Goal: Check status: Check status

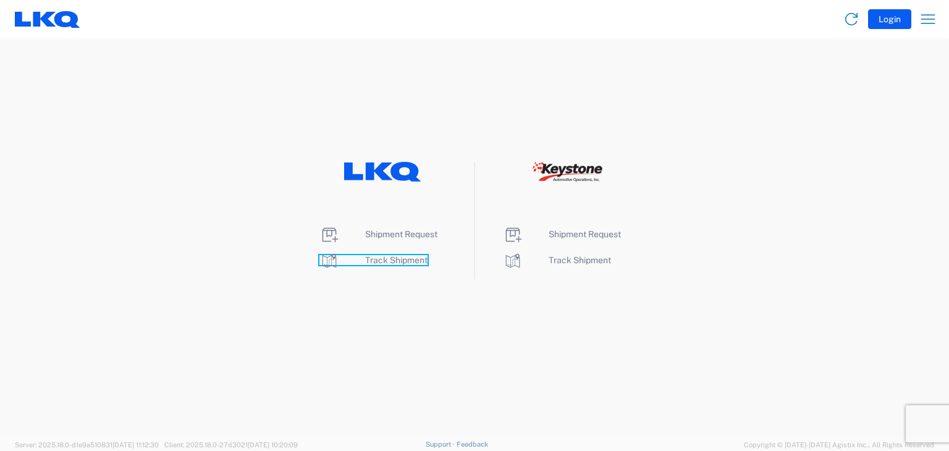
click at [376, 260] on span "Track Shipment" at bounding box center [396, 260] width 62 height 10
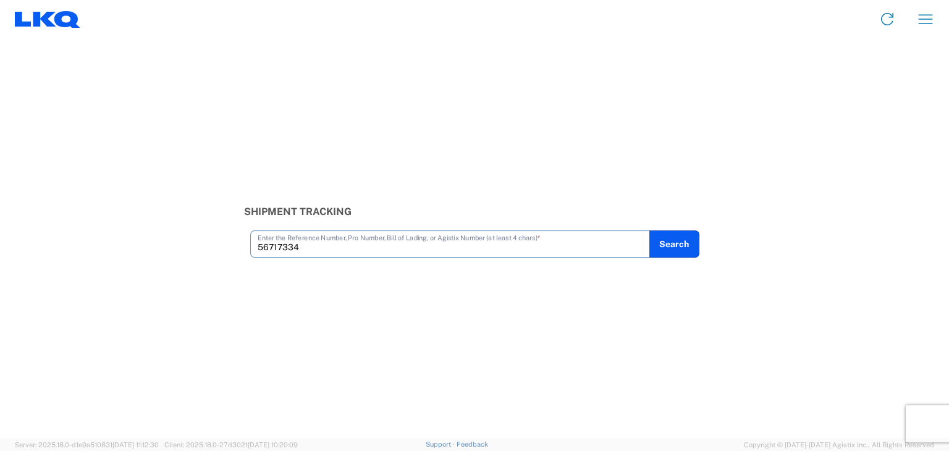
type input "56717334"
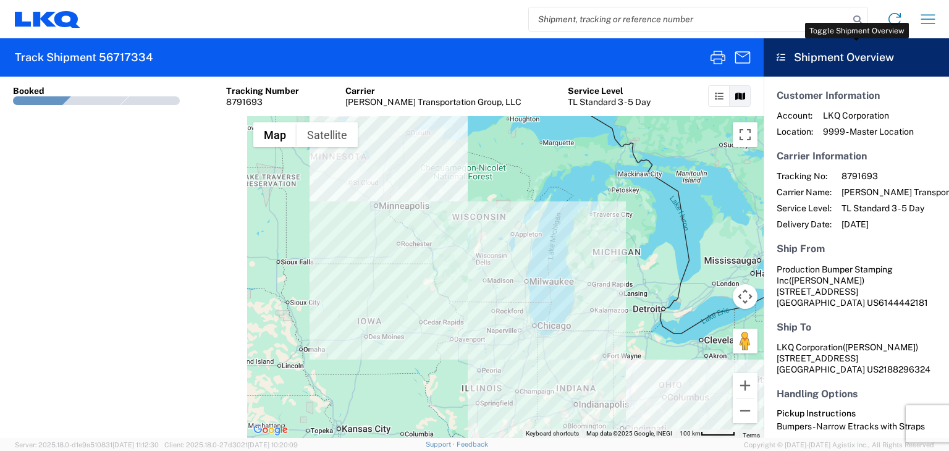
click at [786, 55] on header "Shipment Overview" at bounding box center [856, 57] width 185 height 38
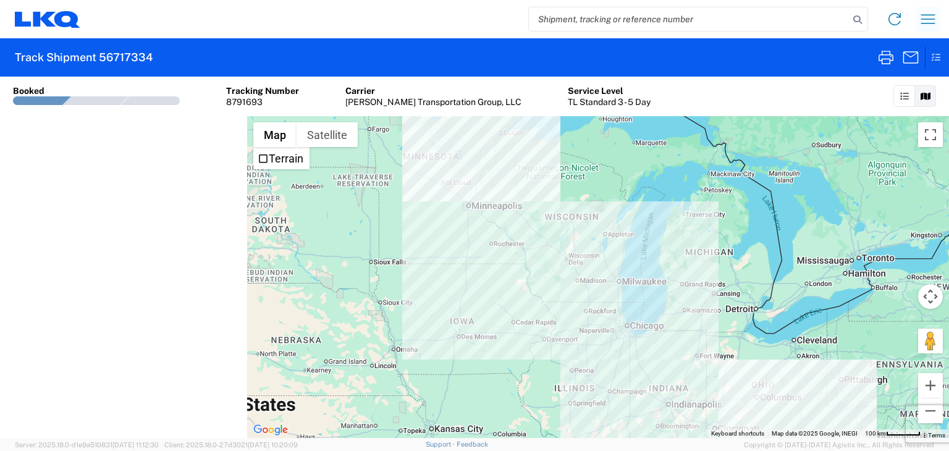
click at [934, 15] on icon "button" at bounding box center [929, 18] width 14 height 9
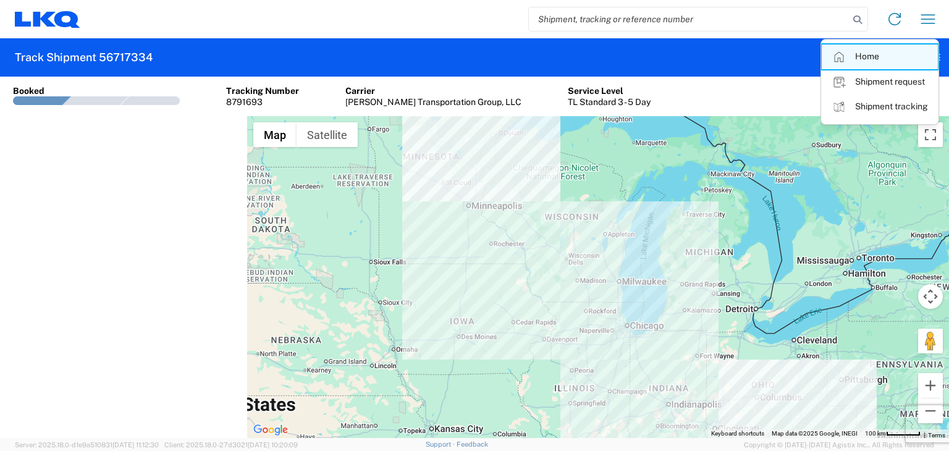
click at [863, 54] on link "Home" at bounding box center [880, 57] width 116 height 25
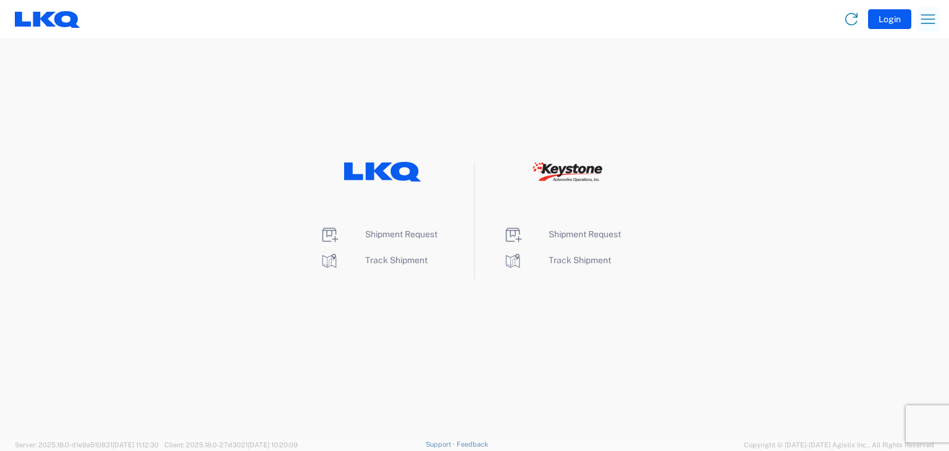
click at [923, 17] on icon "button" at bounding box center [928, 19] width 20 height 20
click at [879, 19] on button "Login" at bounding box center [889, 19] width 43 height 20
click at [375, 261] on span "Track Shipment" at bounding box center [396, 260] width 62 height 10
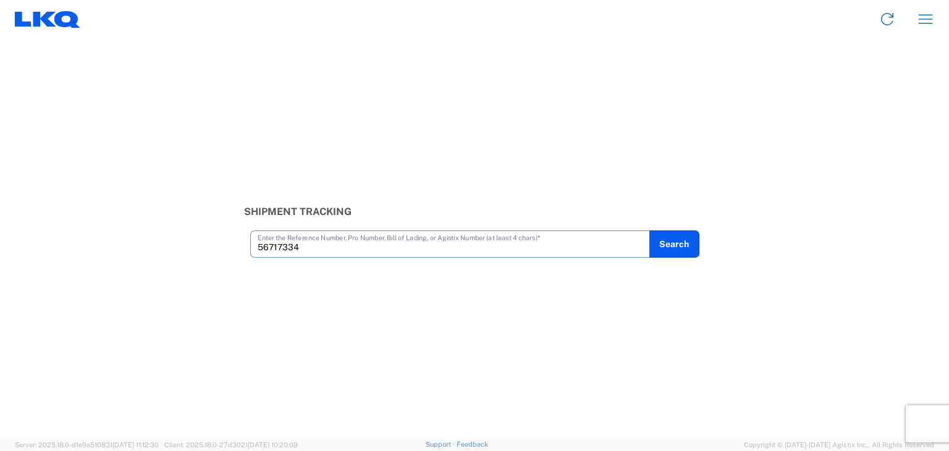
type input "56717334"
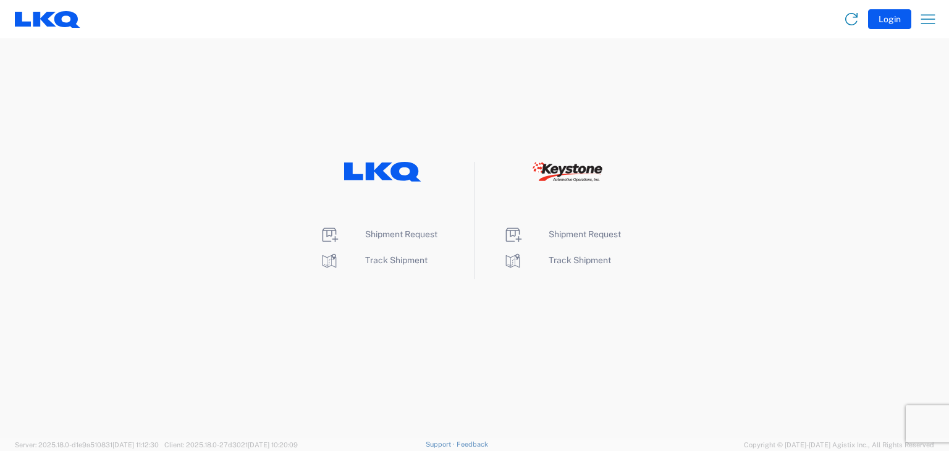
click at [884, 20] on button "Login" at bounding box center [889, 19] width 43 height 20
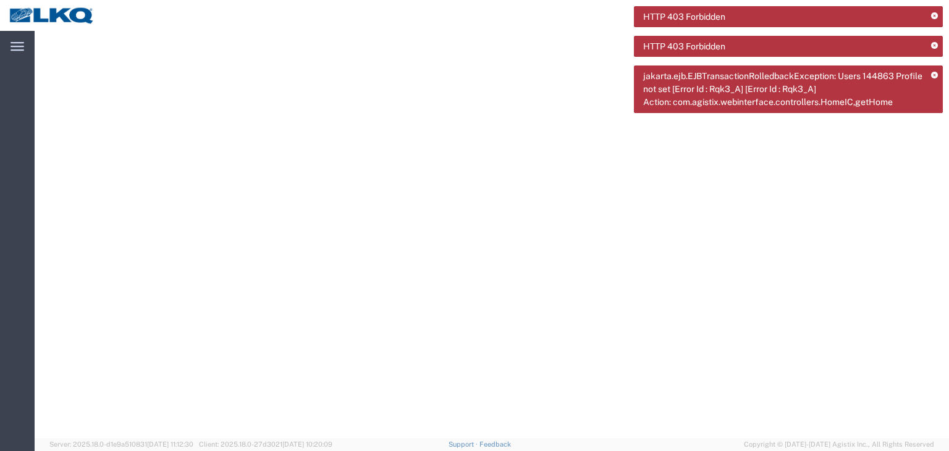
click at [935, 16] on icon at bounding box center [934, 16] width 7 height 7
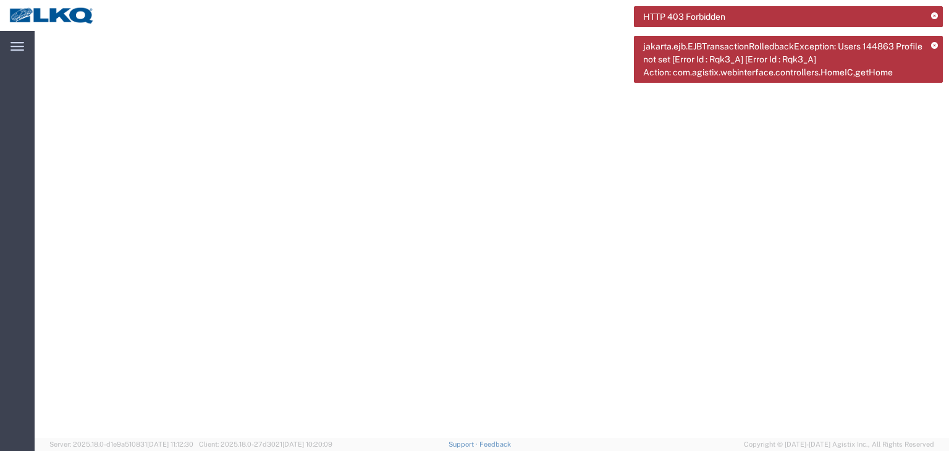
click at [935, 16] on icon at bounding box center [934, 16] width 7 height 7
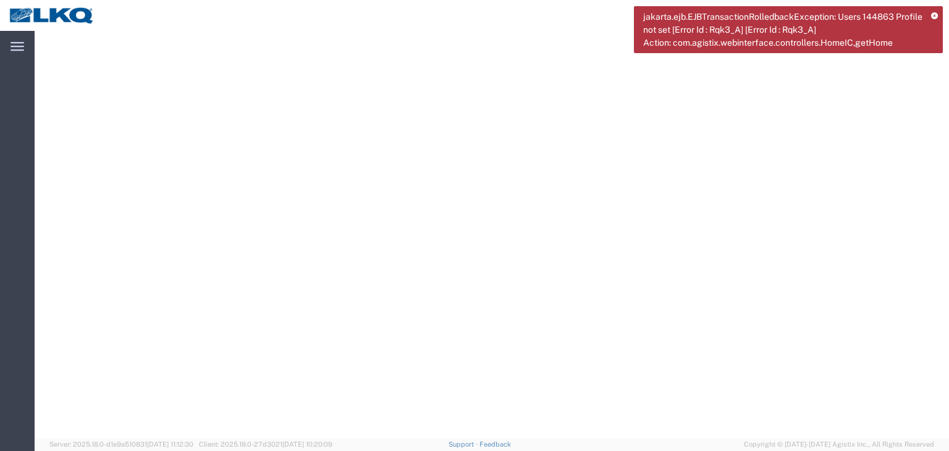
click at [935, 14] on icon at bounding box center [934, 16] width 7 height 7
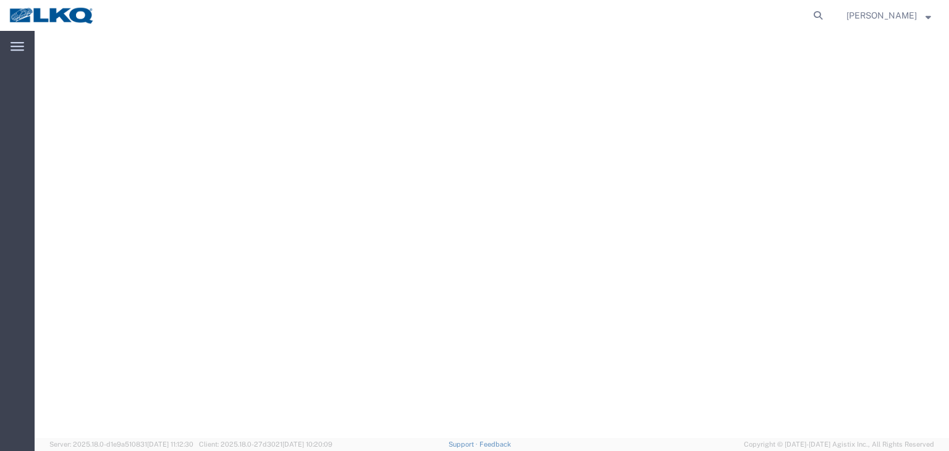
drag, startPoint x: 333, startPoint y: 139, endPoint x: 168, endPoint y: 100, distance: 169.6
click at [333, 139] on div at bounding box center [492, 239] width 905 height 407
click at [17, 49] on icon at bounding box center [18, 46] width 14 height 9
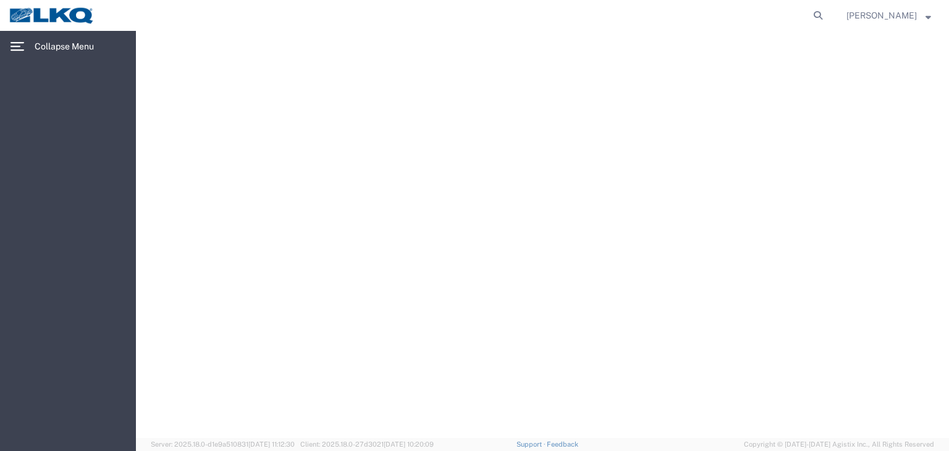
click at [23, 48] on icon at bounding box center [18, 46] width 14 height 9
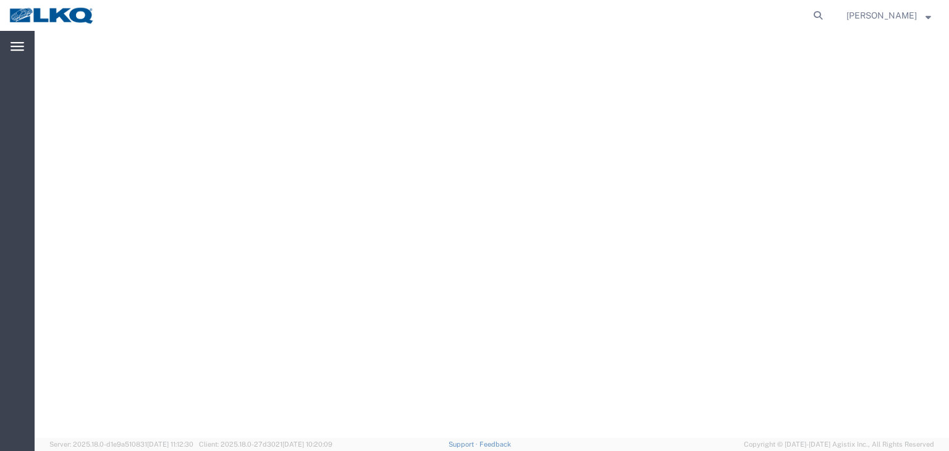
click at [23, 48] on icon at bounding box center [18, 46] width 14 height 9
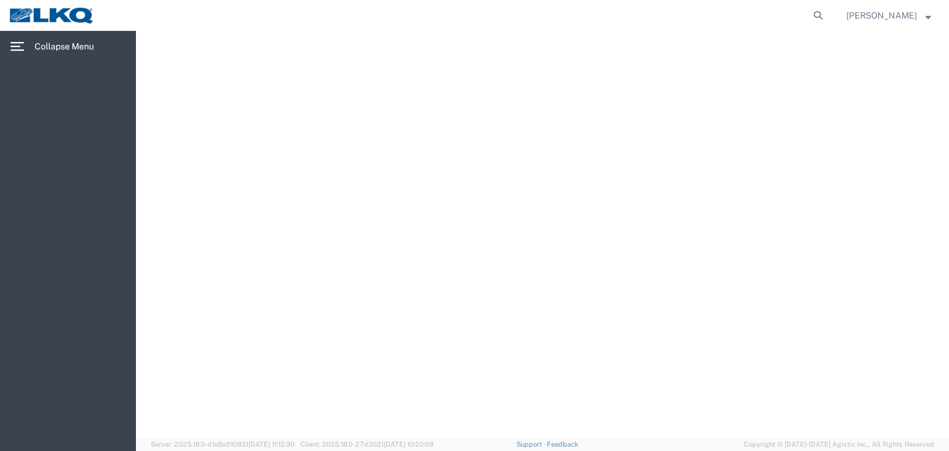
click at [284, 101] on div at bounding box center [542, 239] width 803 height 407
click at [930, 17] on strong "button" at bounding box center [929, 15] width 6 height 4
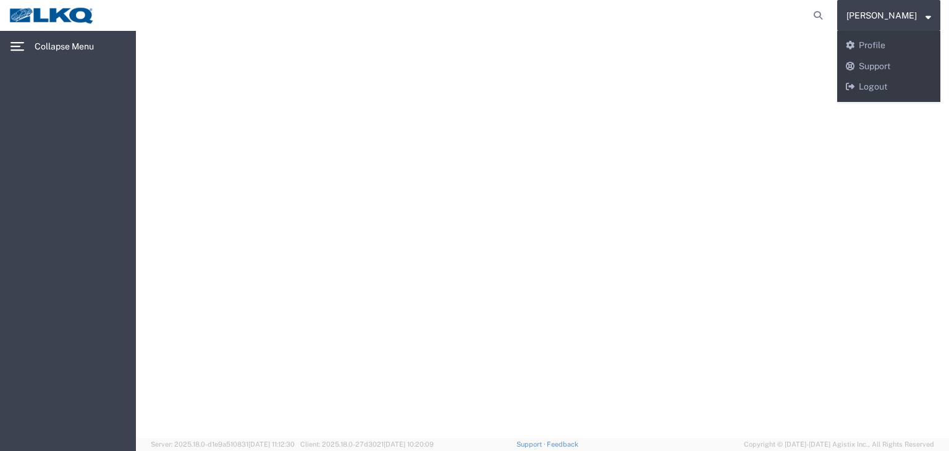
click at [732, 83] on div at bounding box center [542, 239] width 803 height 407
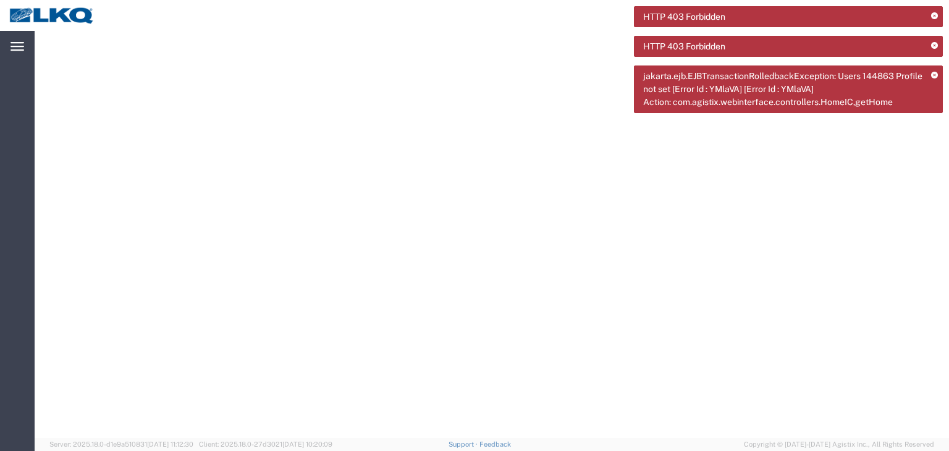
click at [14, 51] on icon at bounding box center [18, 46] width 14 height 9
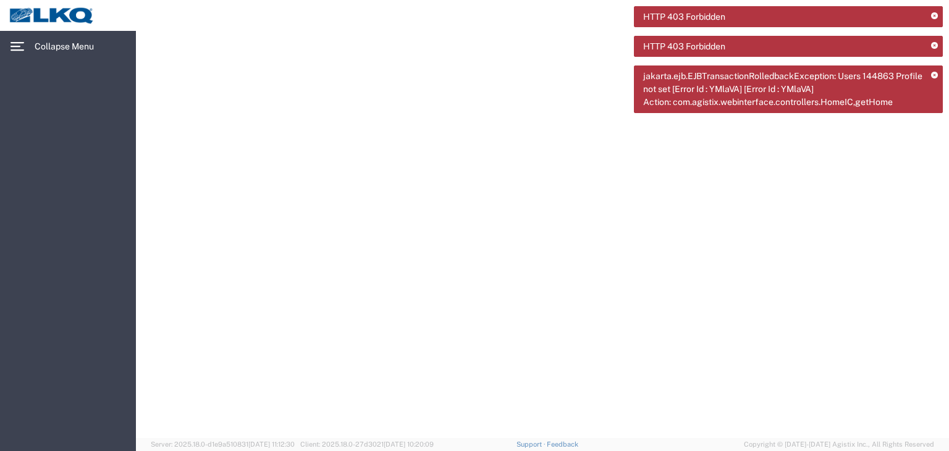
click at [284, 82] on div at bounding box center [542, 239] width 803 height 407
click at [585, 362] on div at bounding box center [542, 239] width 803 height 407
click at [21, 45] on icon at bounding box center [18, 46] width 14 height 9
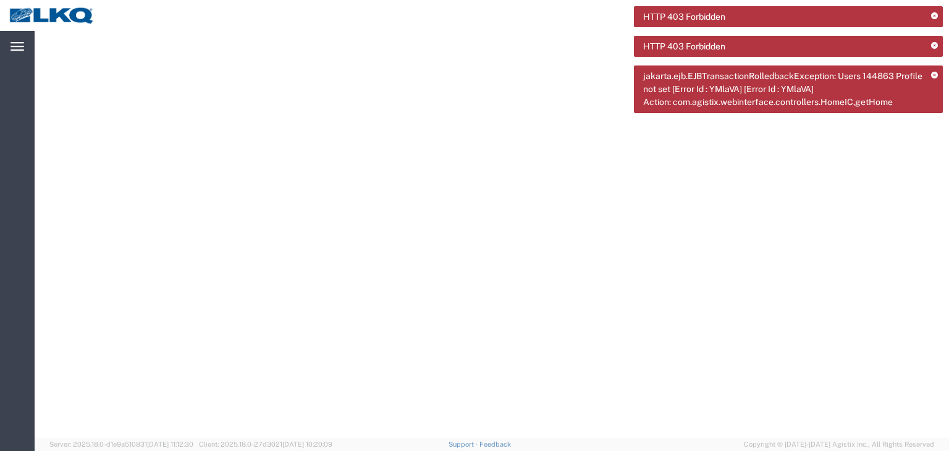
click at [12, 47] on icon at bounding box center [18, 46] width 14 height 9
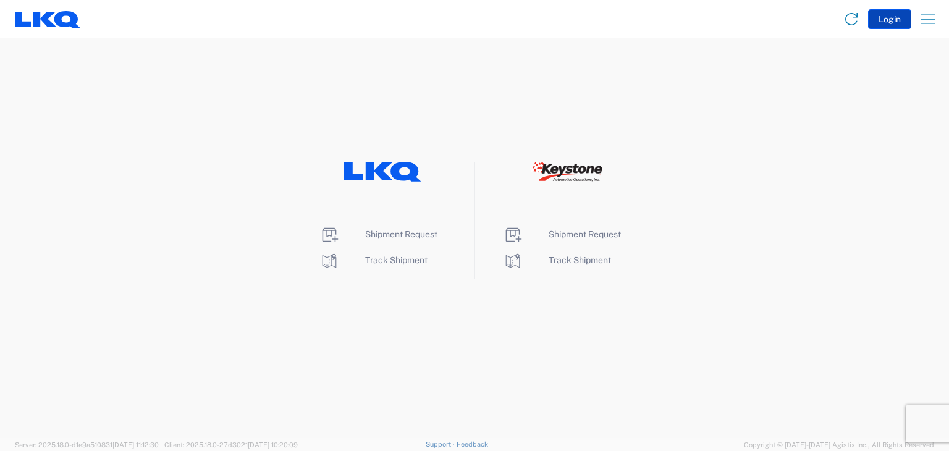
click at [885, 22] on button "Login" at bounding box center [889, 19] width 43 height 20
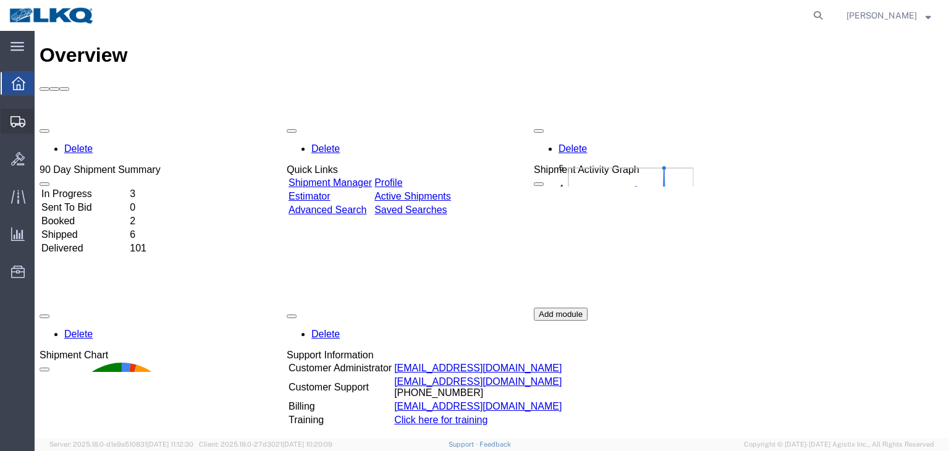
click at [43, 119] on span "Shipments" at bounding box center [38, 121] width 9 height 25
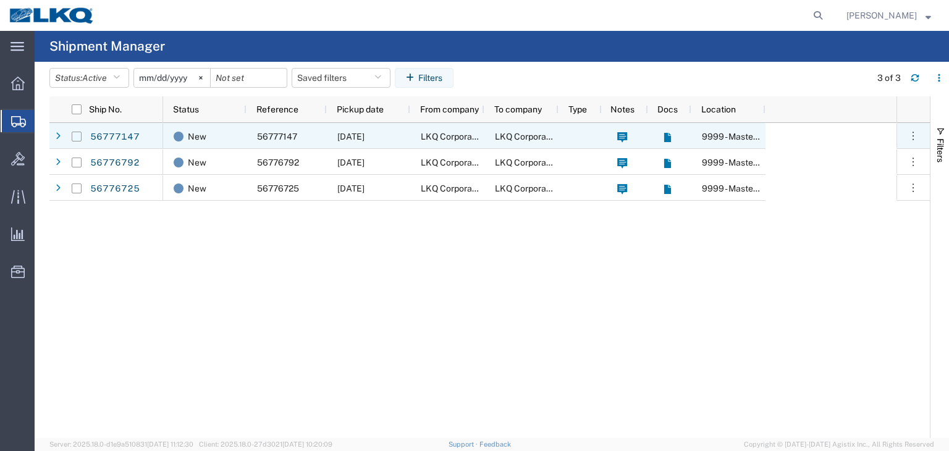
click at [78, 133] on input "Press Space to toggle row selection (unchecked)" at bounding box center [77, 137] width 10 height 10
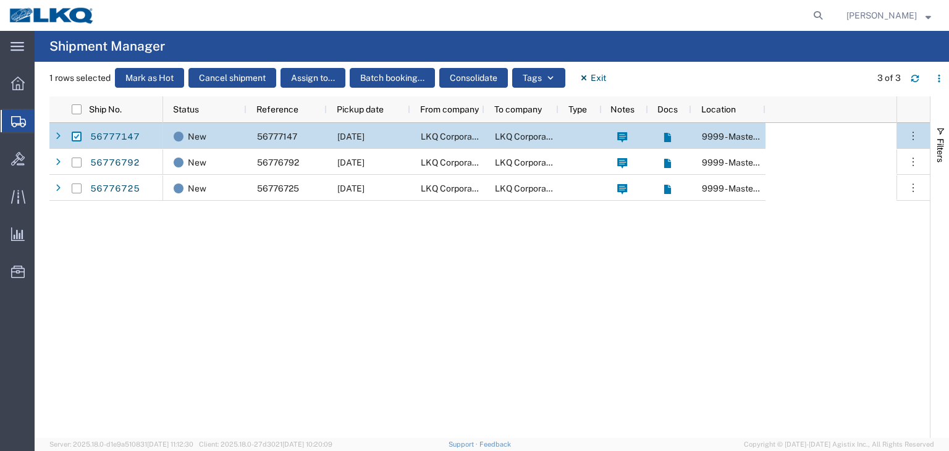
click at [77, 136] on input "Press Space to toggle row selection (checked)" at bounding box center [77, 137] width 10 height 10
checkbox input "false"
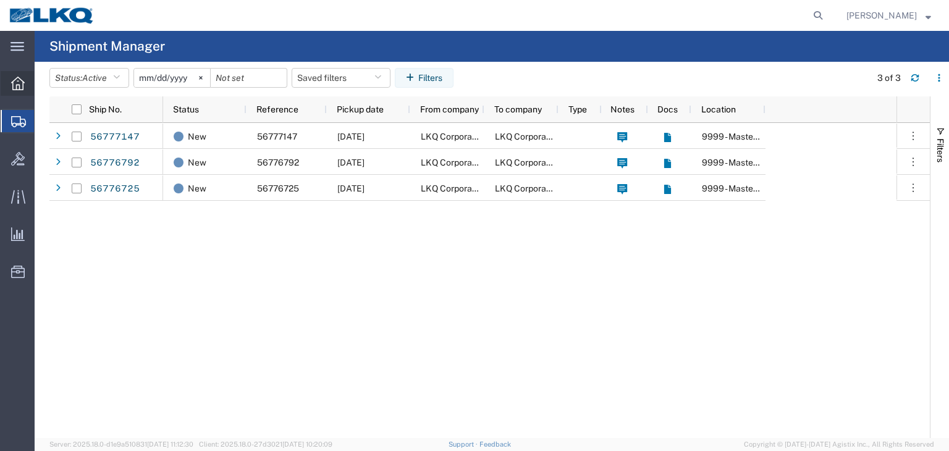
click at [43, 82] on span "Overview" at bounding box center [38, 83] width 9 height 25
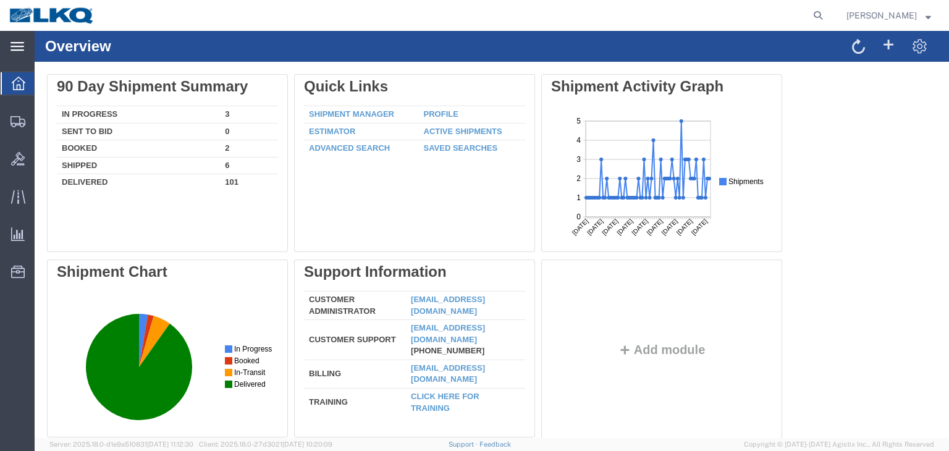
click at [22, 49] on icon at bounding box center [18, 46] width 14 height 9
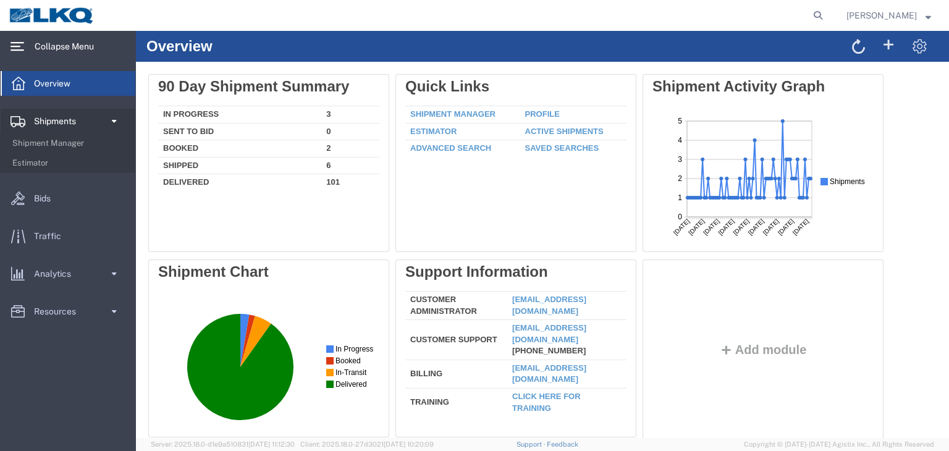
click at [67, 120] on span "Shipments" at bounding box center [59, 121] width 51 height 25
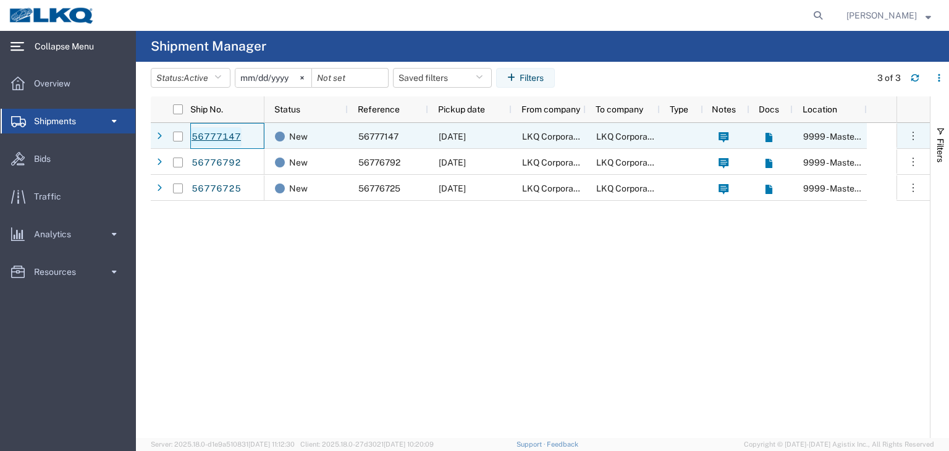
click at [218, 137] on link "56777147" at bounding box center [216, 137] width 51 height 20
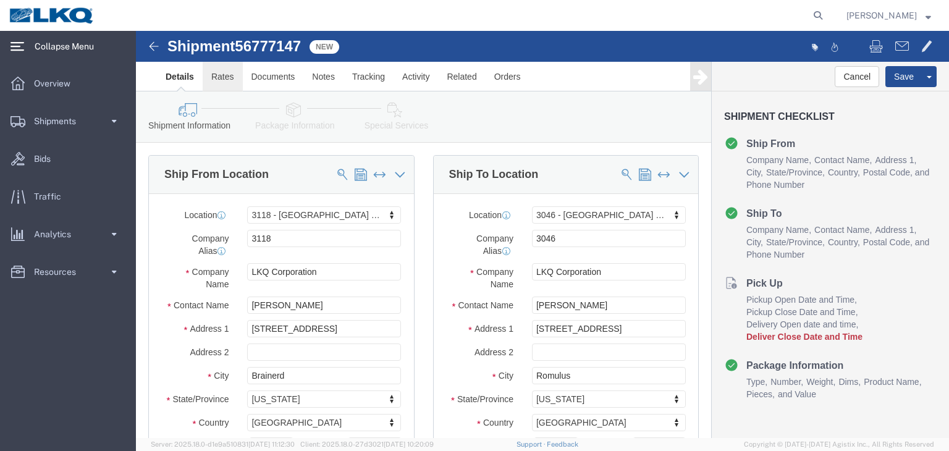
click link "Rates"
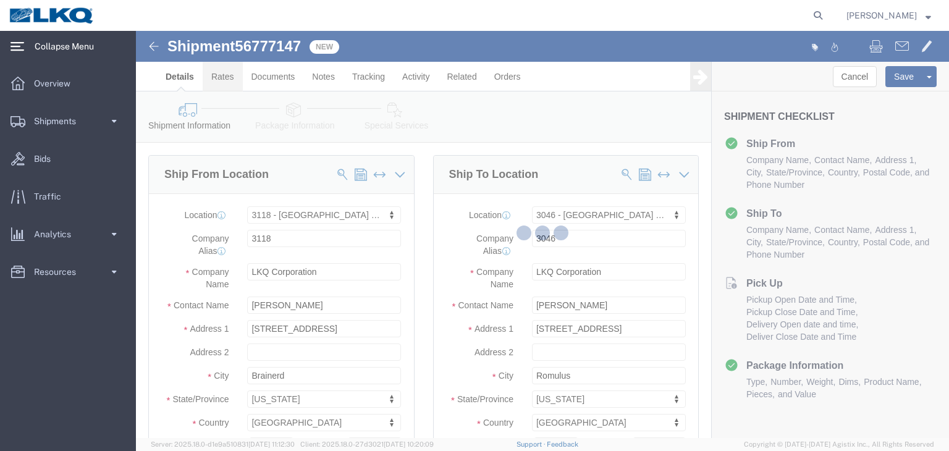
select select "27852"
select select "27760"
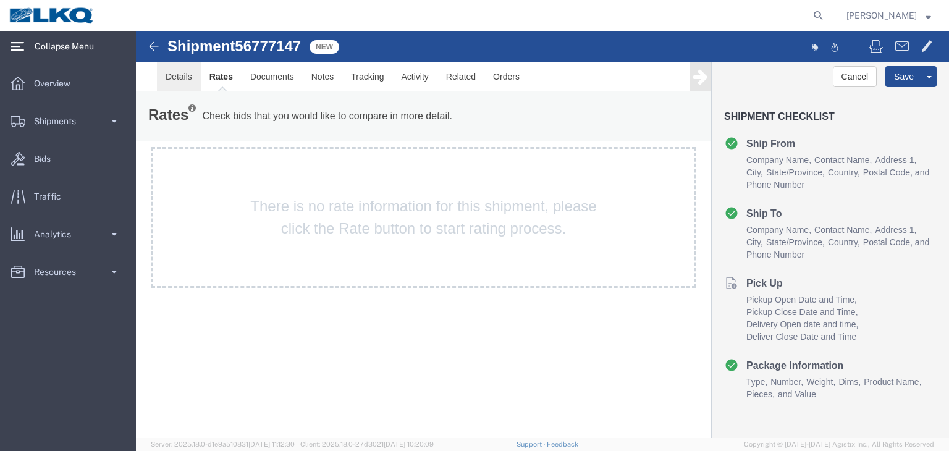
click at [185, 77] on link "Details" at bounding box center [179, 77] width 44 height 30
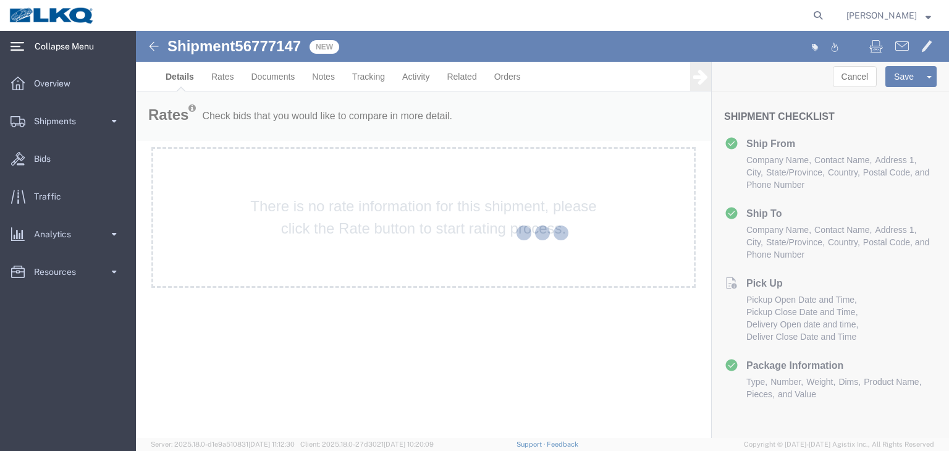
select select "27852"
select select "27760"
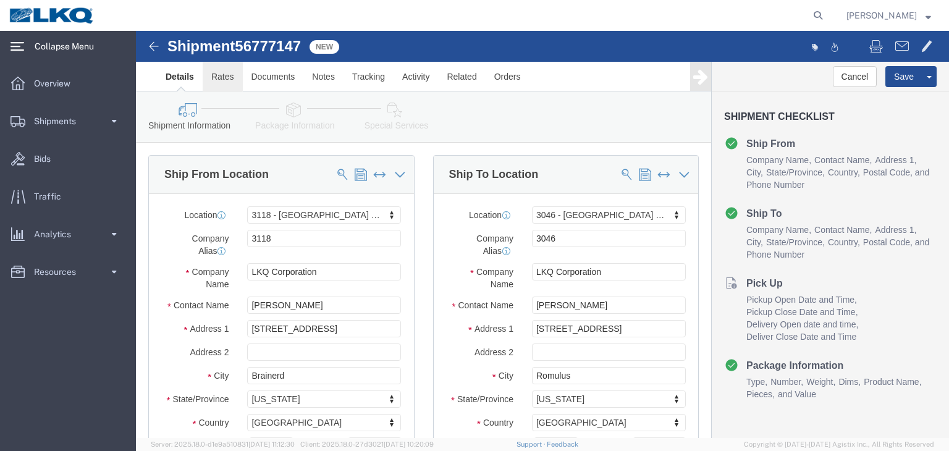
click link "Rates"
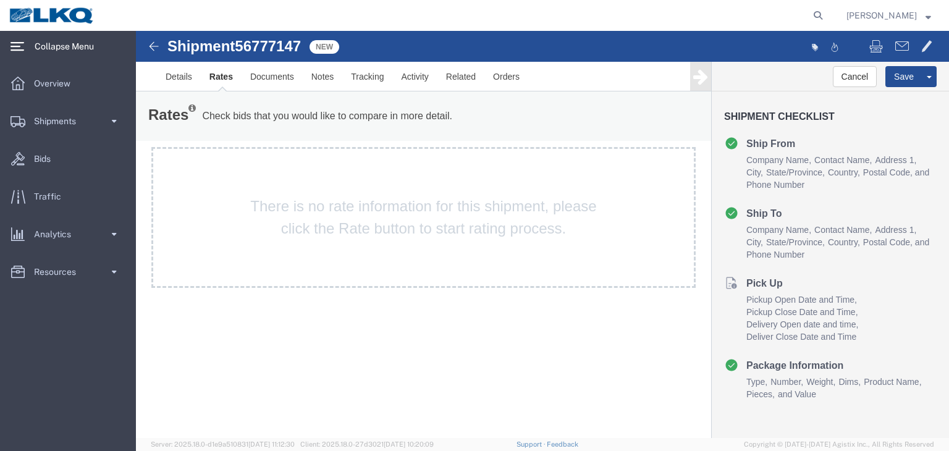
click at [218, 76] on link "Rates" at bounding box center [221, 77] width 41 height 30
click at [158, 49] on img at bounding box center [153, 46] width 15 height 15
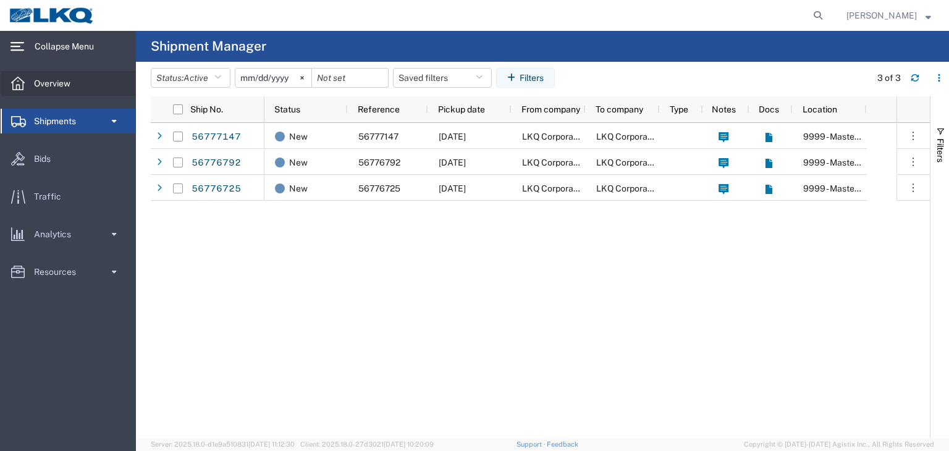
click at [30, 90] on div at bounding box center [18, 83] width 35 height 25
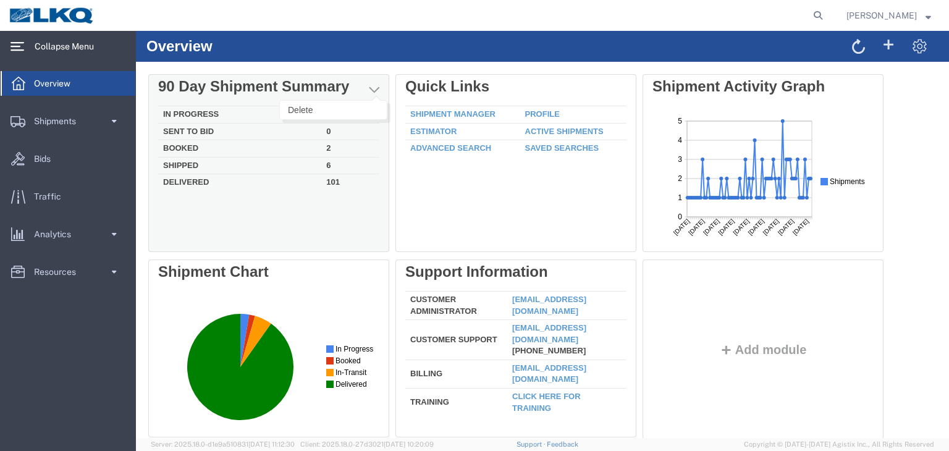
click at [369, 87] on span "button" at bounding box center [374, 89] width 11 height 12
click at [188, 150] on td "Booked" at bounding box center [239, 148] width 163 height 17
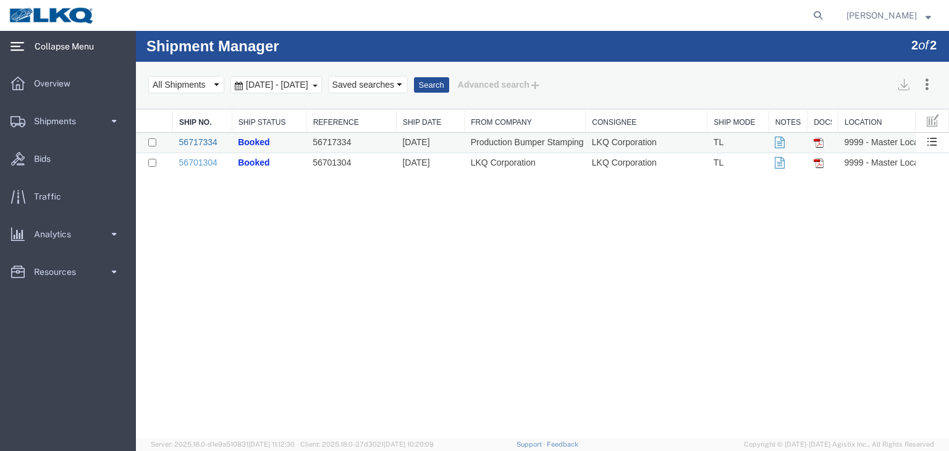
click at [190, 140] on link "56717334" at bounding box center [198, 142] width 38 height 10
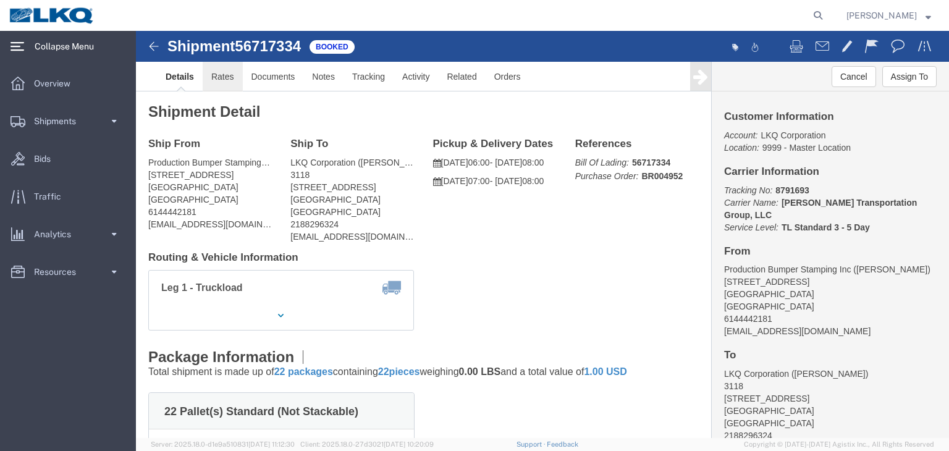
click link "Rates"
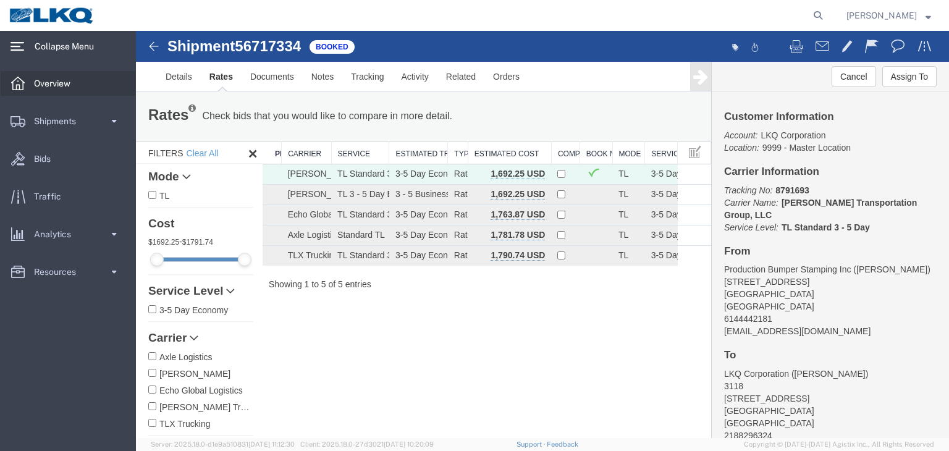
click at [54, 77] on span "Overview" at bounding box center [56, 83] width 45 height 25
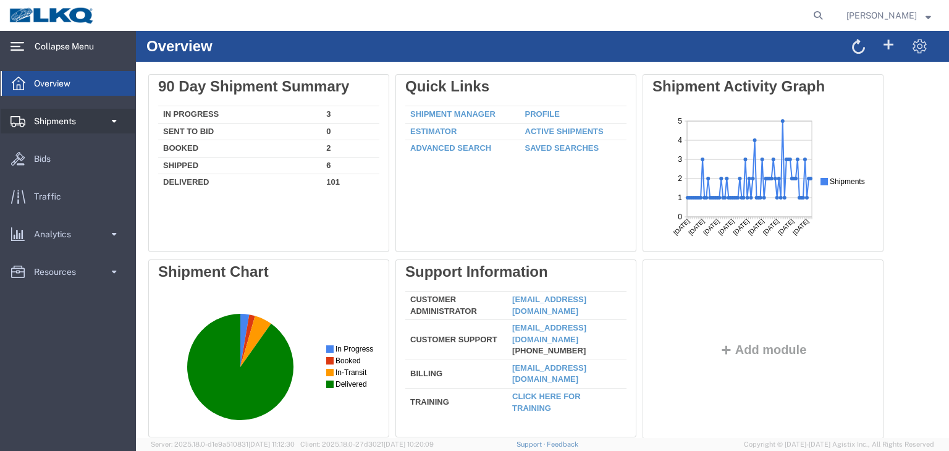
click at [73, 117] on span "Shipments" at bounding box center [59, 121] width 51 height 25
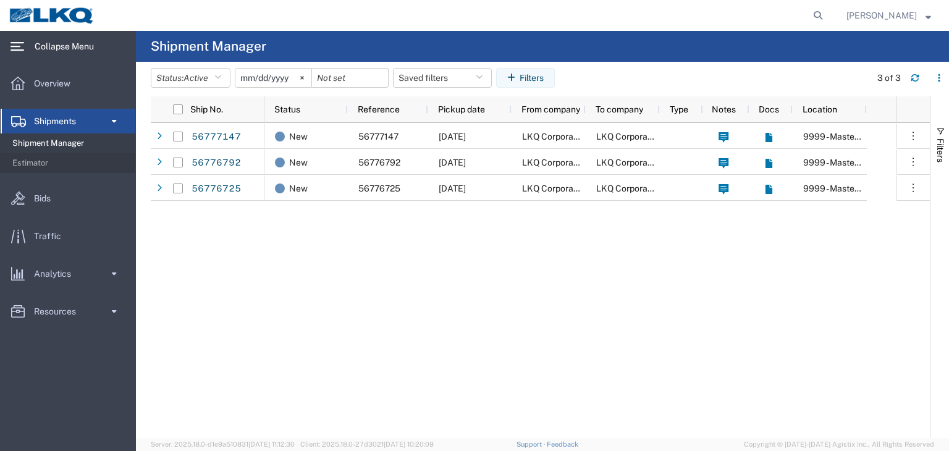
click at [48, 143] on span "Shipment Manager" at bounding box center [69, 143] width 114 height 25
click at [34, 87] on span "Overview" at bounding box center [56, 83] width 45 height 25
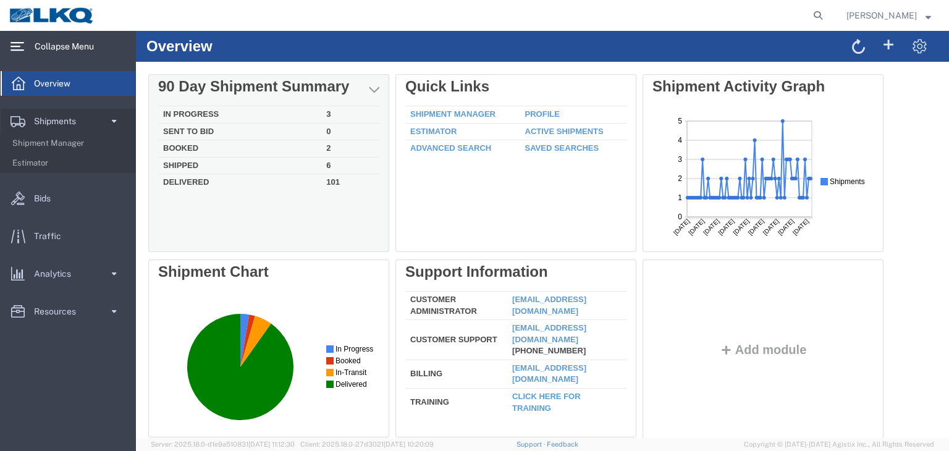
click at [180, 144] on td "Booked" at bounding box center [239, 148] width 163 height 17
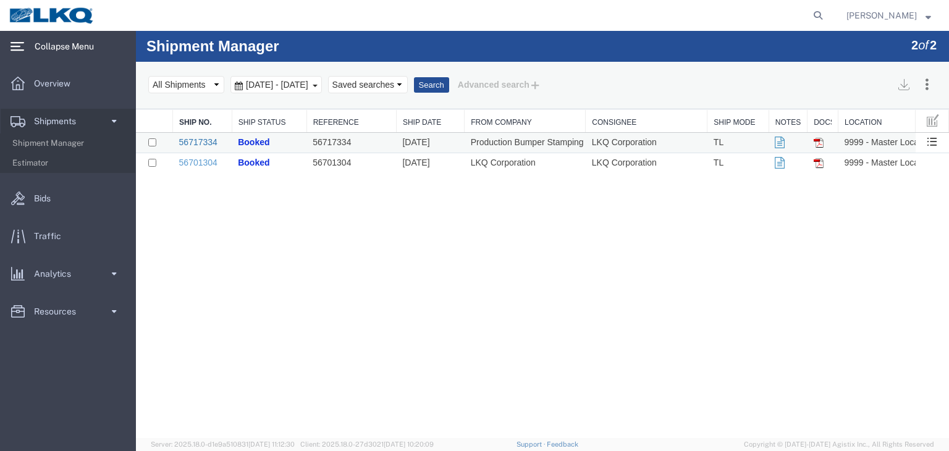
click at [203, 142] on link "56717334" at bounding box center [198, 142] width 38 height 10
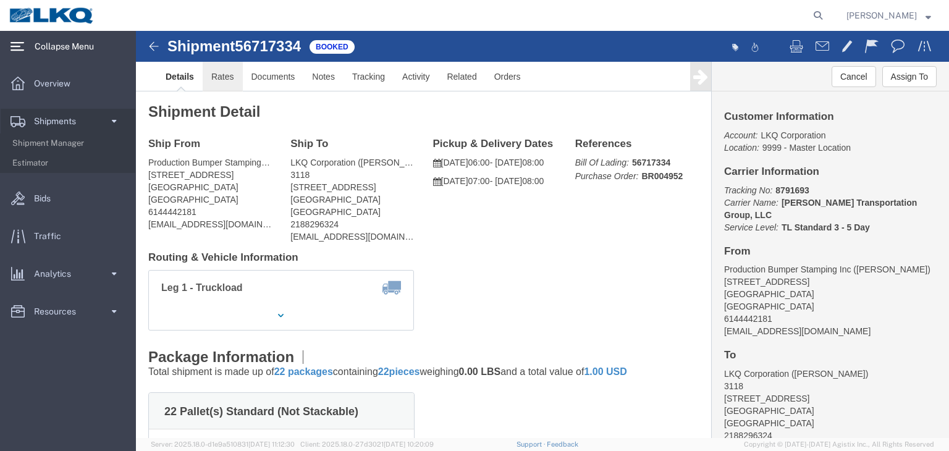
click link "Rates"
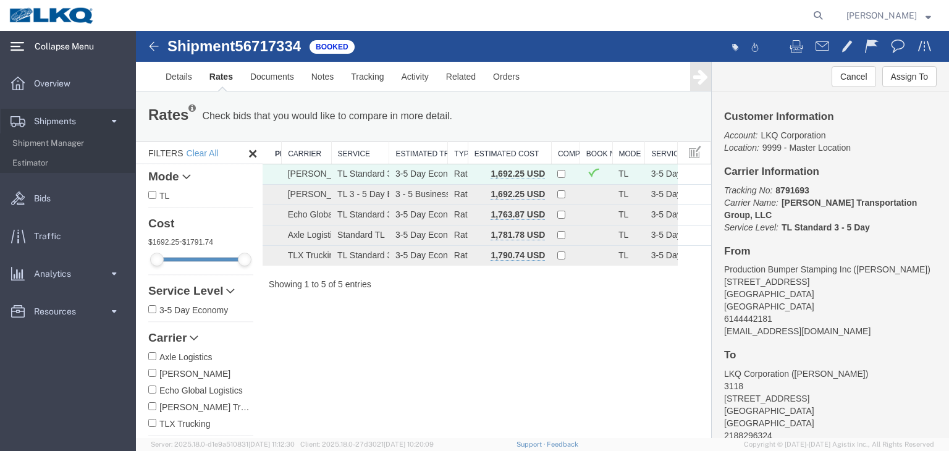
click at [507, 324] on div "Shipment 56717334 5 of 5 Booked Details Rates Documents Notes Tracking Activity…" at bounding box center [542, 234] width 813 height 407
click at [930, 14] on strong "button" at bounding box center [929, 15] width 6 height 4
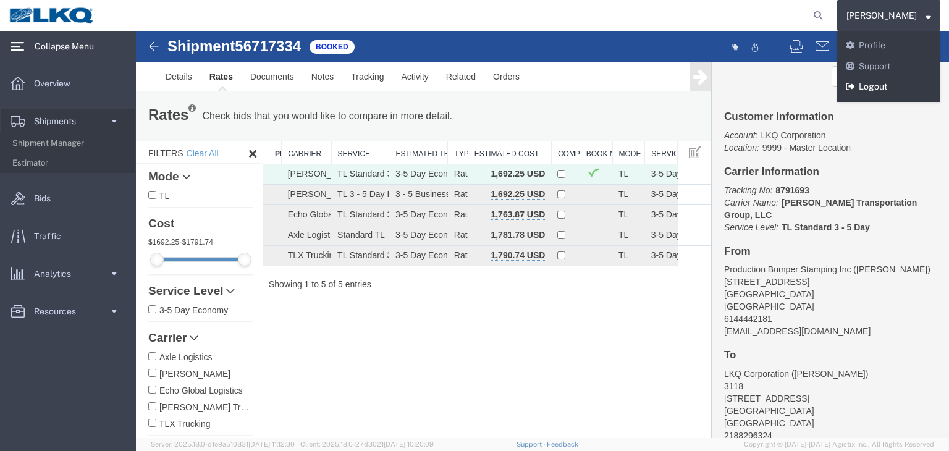
click at [879, 87] on link "Logout" at bounding box center [888, 87] width 103 height 21
